Goal: Information Seeking & Learning: Learn about a topic

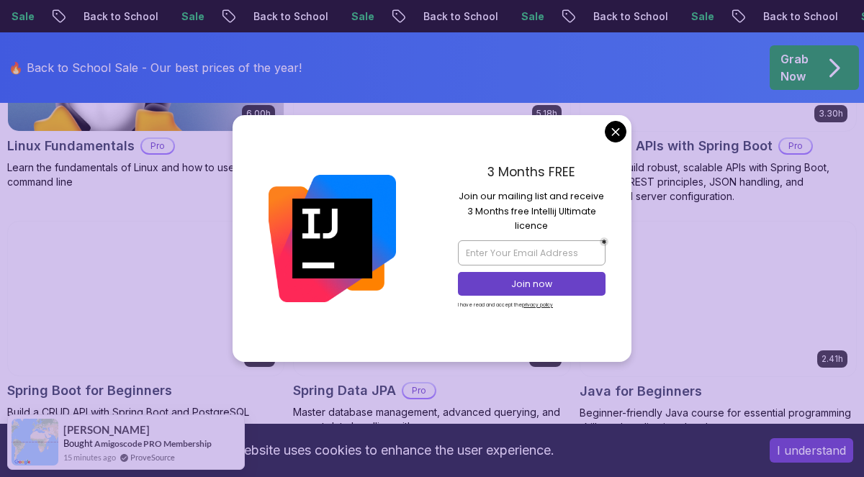
scroll to position [629, 0]
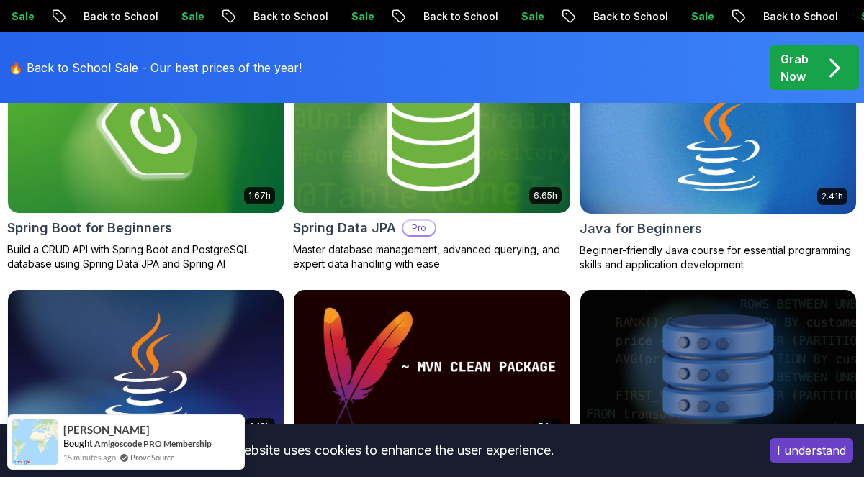
scroll to position [721, 0]
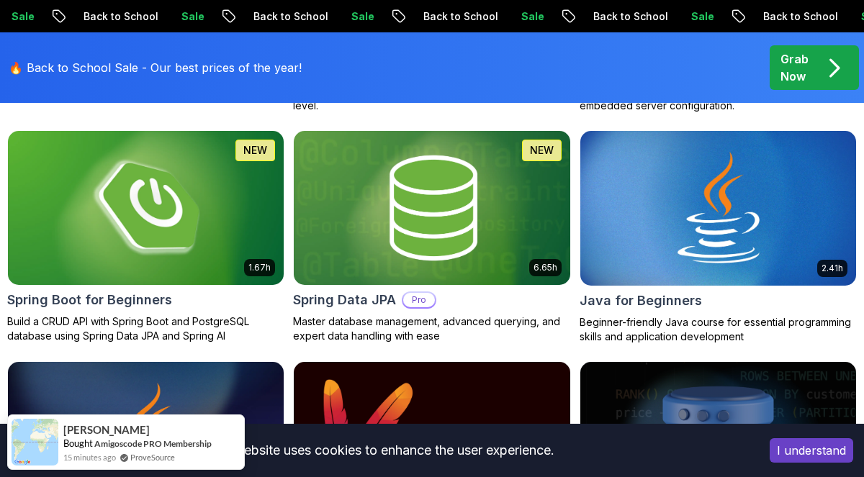
click at [93, 275] on img at bounding box center [145, 208] width 289 height 162
